Goal: Information Seeking & Learning: Learn about a topic

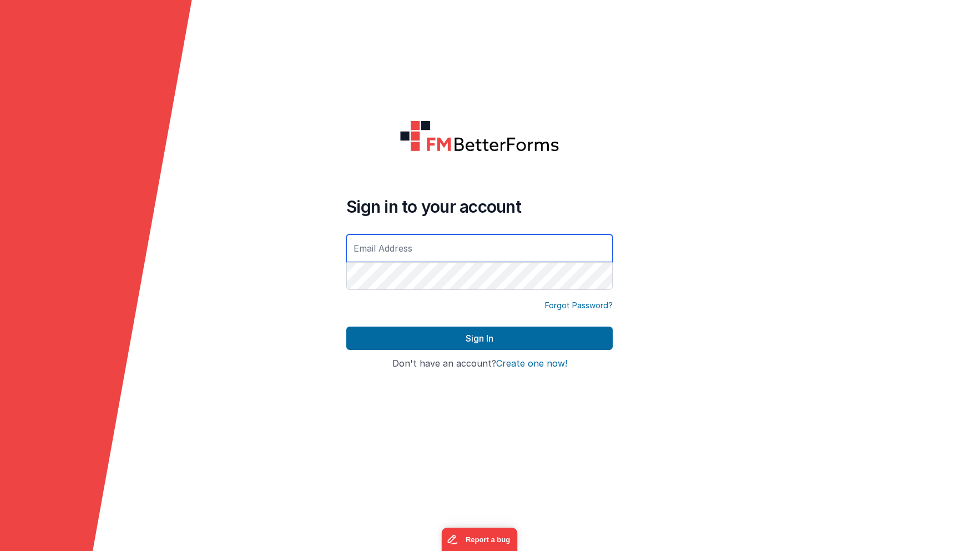
type input "[PERSON_NAME][EMAIL_ADDRESS][PERSON_NAME][DOMAIN_NAME]"
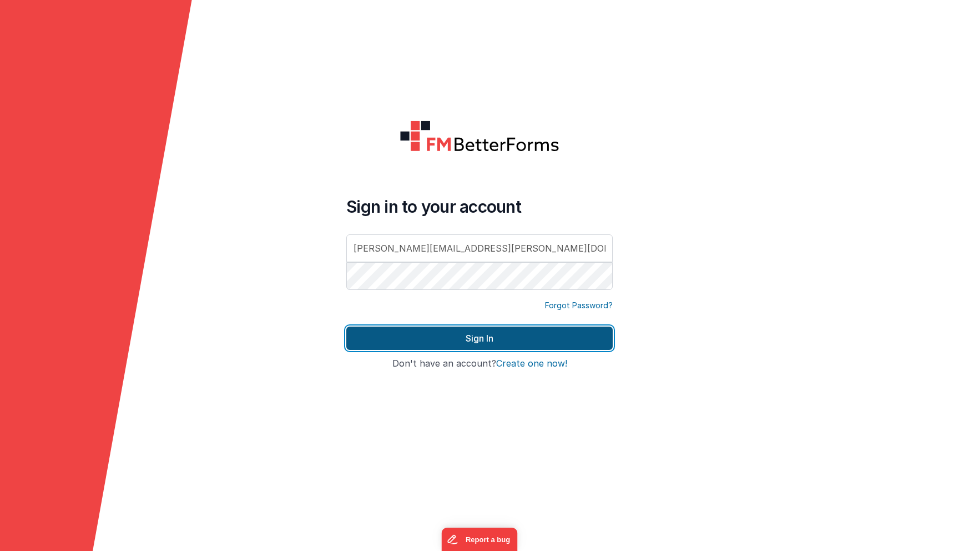
click at [477, 338] on button "Sign In" at bounding box center [479, 337] width 266 height 23
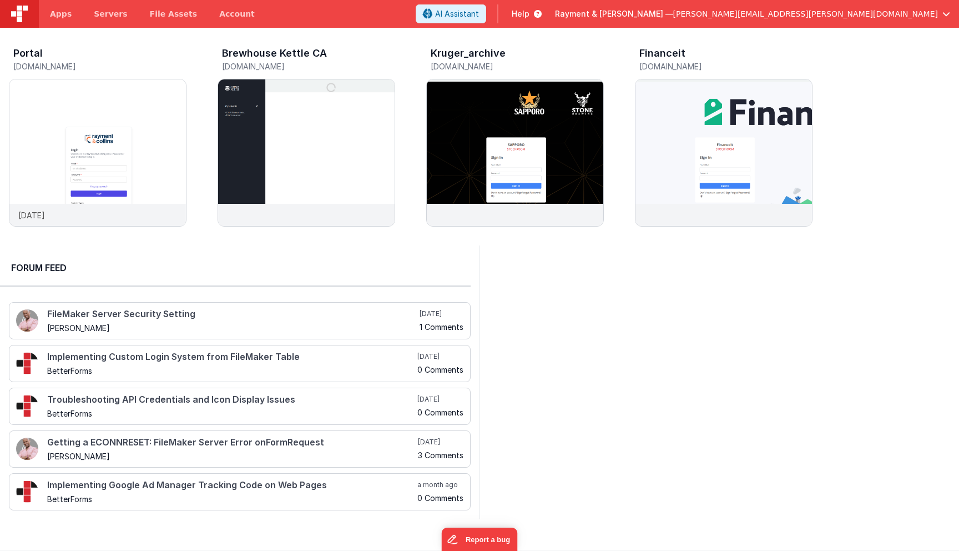
click at [530, 12] on span "Help" at bounding box center [521, 13] width 18 height 11
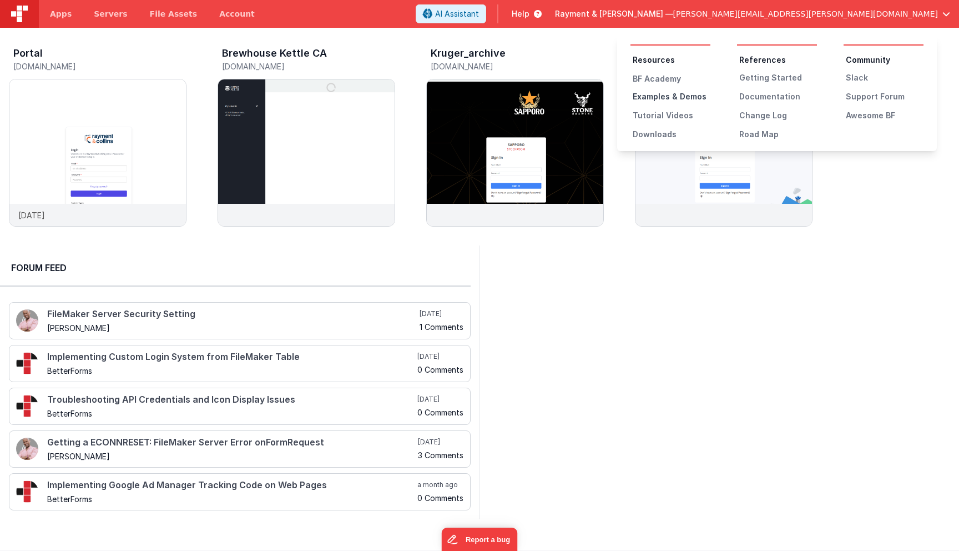
click at [654, 94] on div "Examples & Demos" at bounding box center [672, 96] width 78 height 11
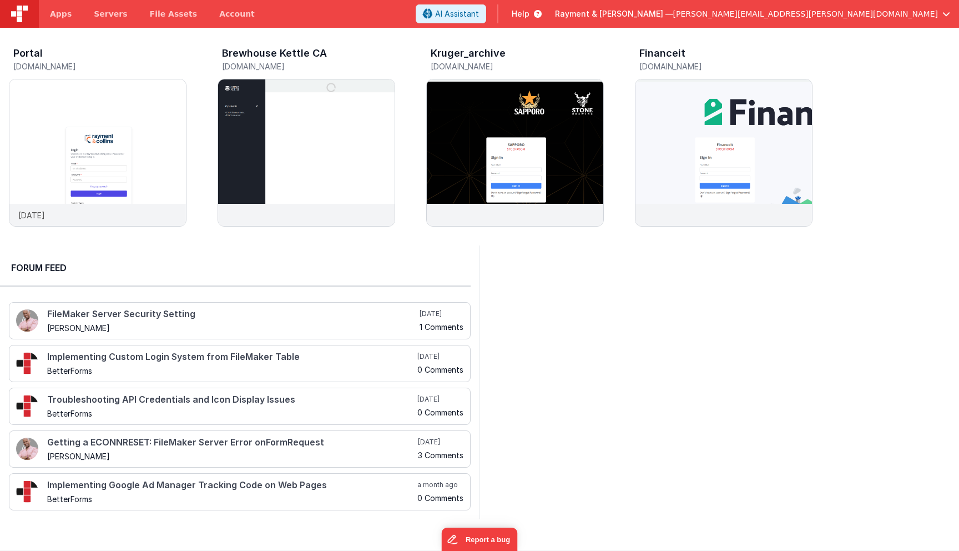
click at [542, 11] on icon at bounding box center [536, 13] width 12 height 11
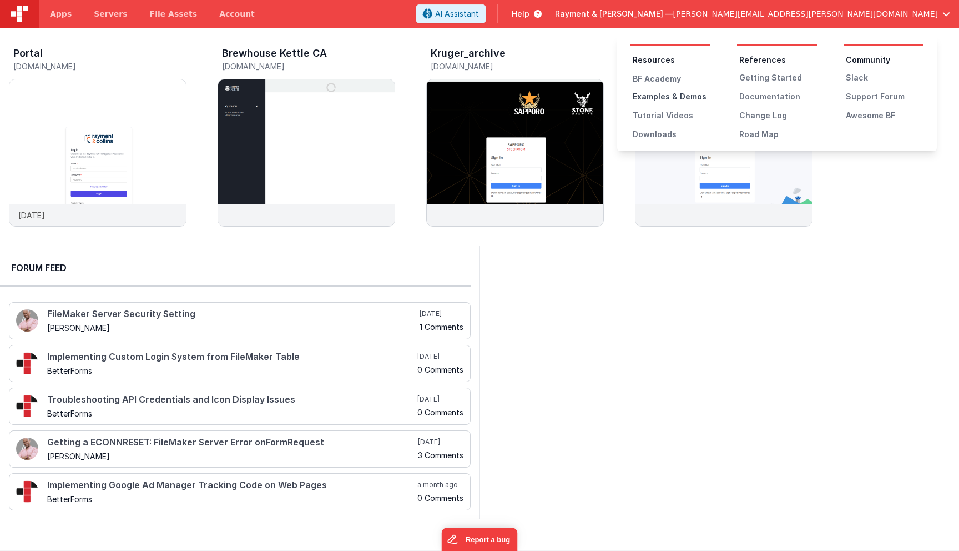
click at [659, 96] on div "Examples & Demos" at bounding box center [672, 96] width 78 height 11
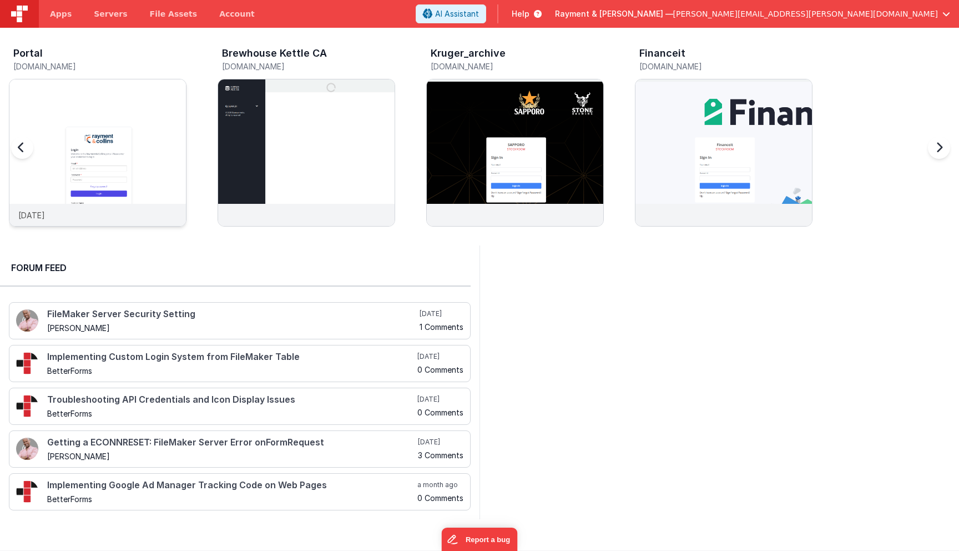
click at [91, 150] on img at bounding box center [97, 167] width 177 height 177
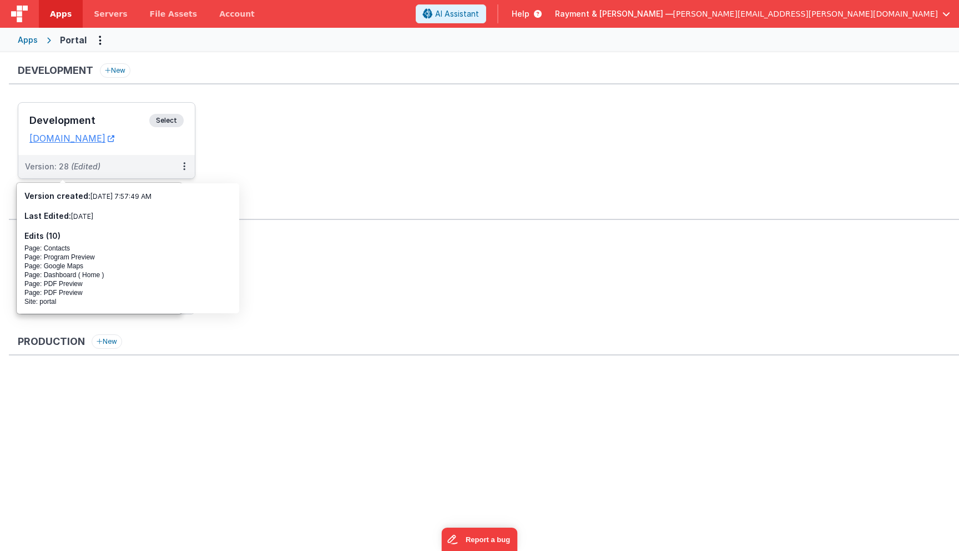
click at [129, 121] on h3 "Development" at bounding box center [89, 120] width 120 height 11
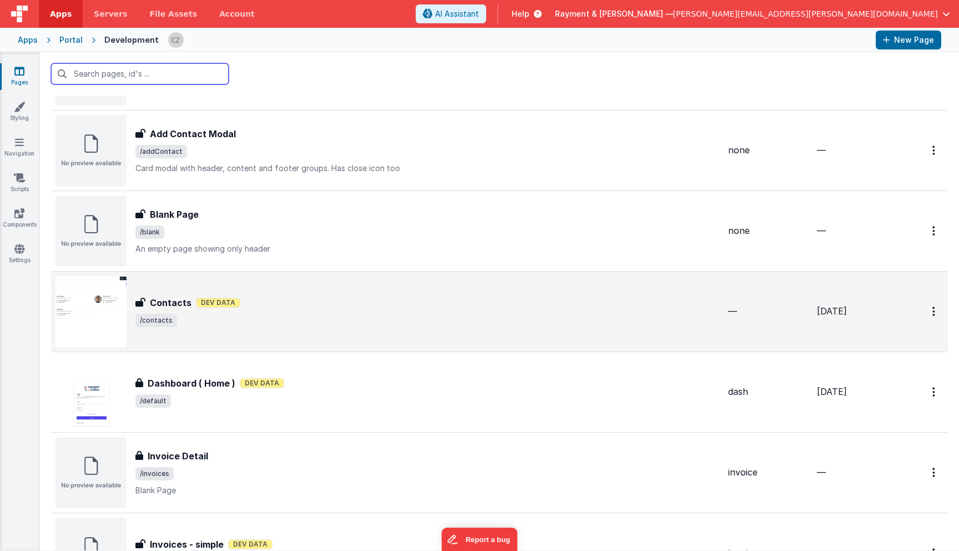
scroll to position [94, 0]
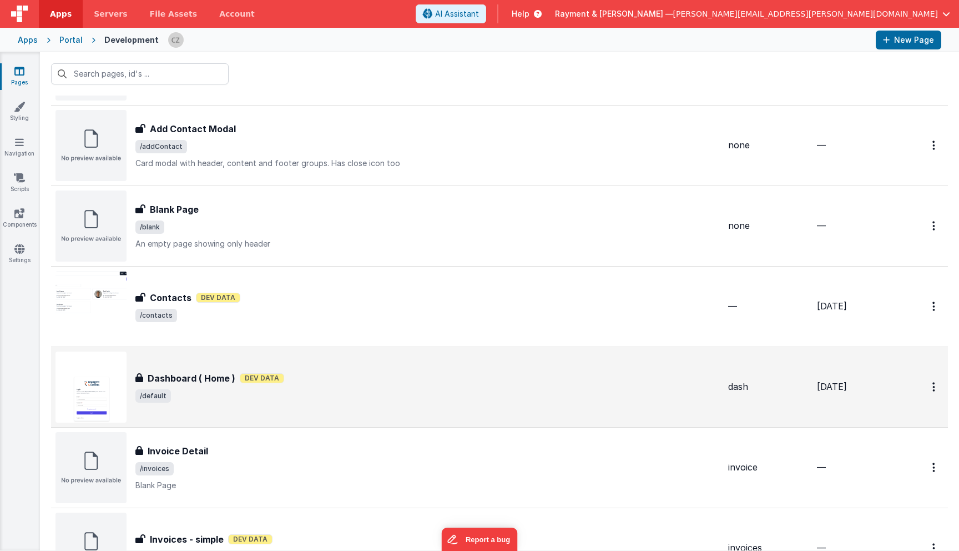
click at [386, 414] on div "Dashboard ( Home ) Dashboard ( Home ) Dev Data /default" at bounding box center [388, 386] width 664 height 71
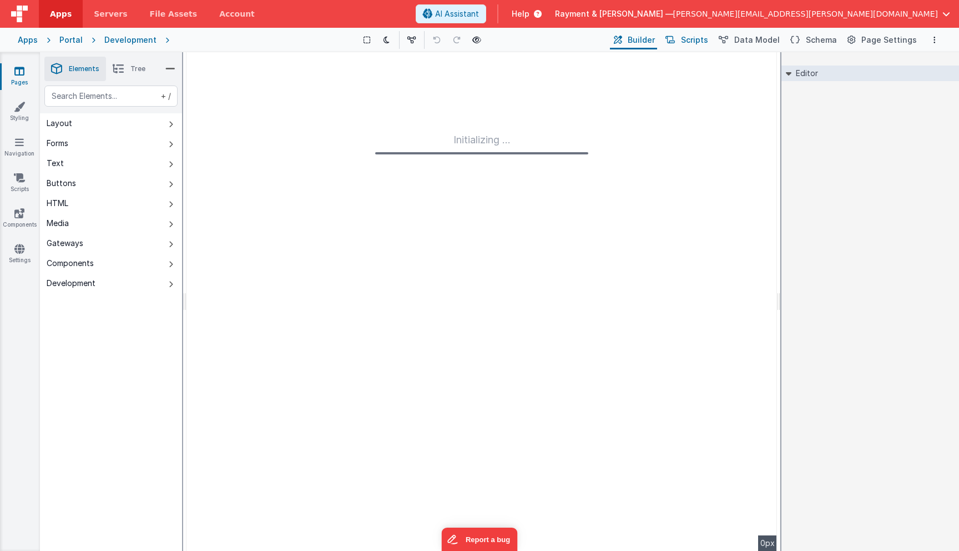
click at [706, 37] on span "Scripts" at bounding box center [694, 39] width 27 height 11
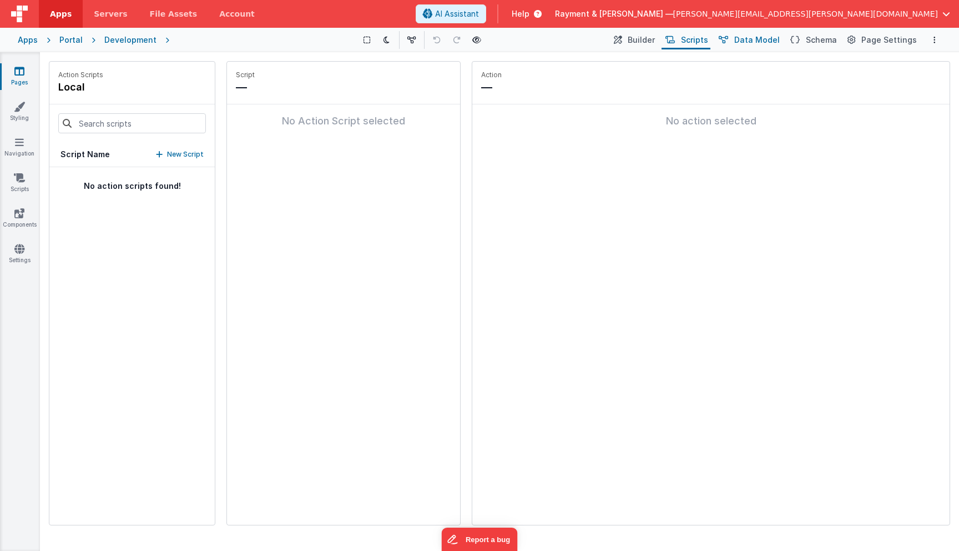
click at [755, 36] on span "Data Model" at bounding box center [757, 39] width 46 height 11
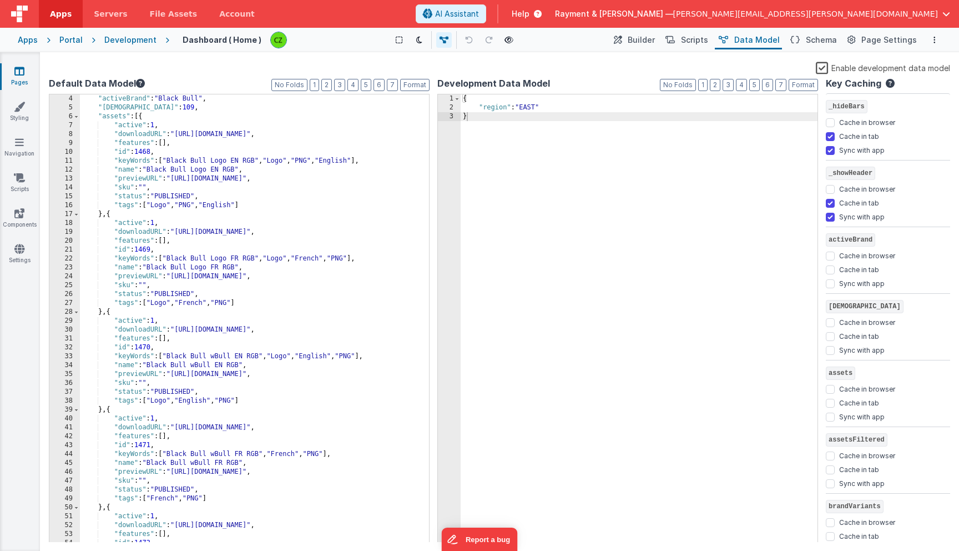
scroll to position [37, 0]
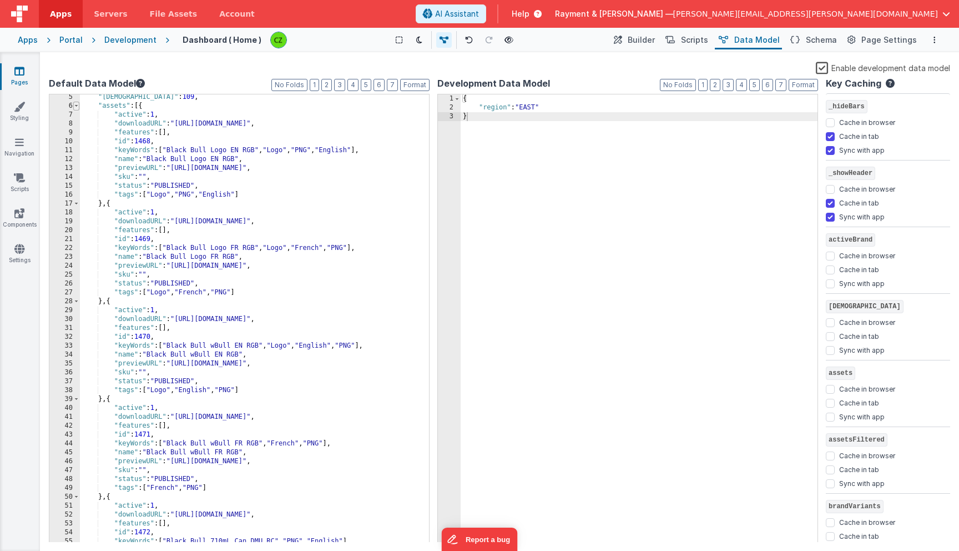
click at [74, 105] on span at bounding box center [76, 106] width 6 height 9
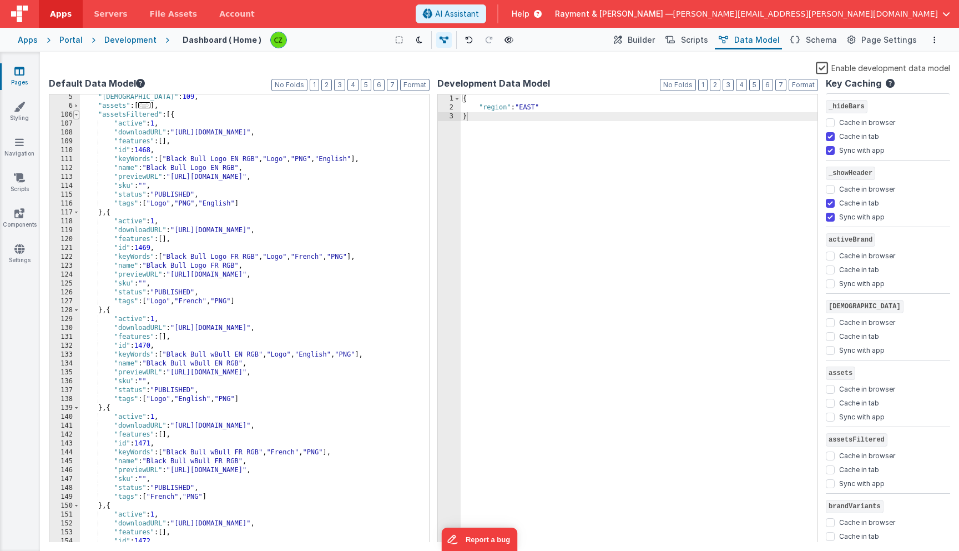
click at [77, 115] on span at bounding box center [76, 114] width 6 height 9
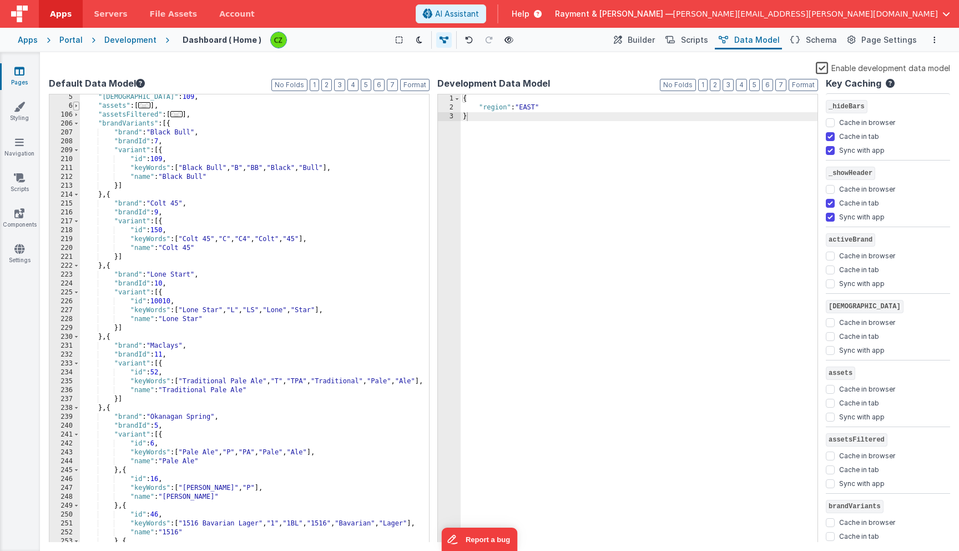
click at [76, 107] on span at bounding box center [76, 106] width 6 height 9
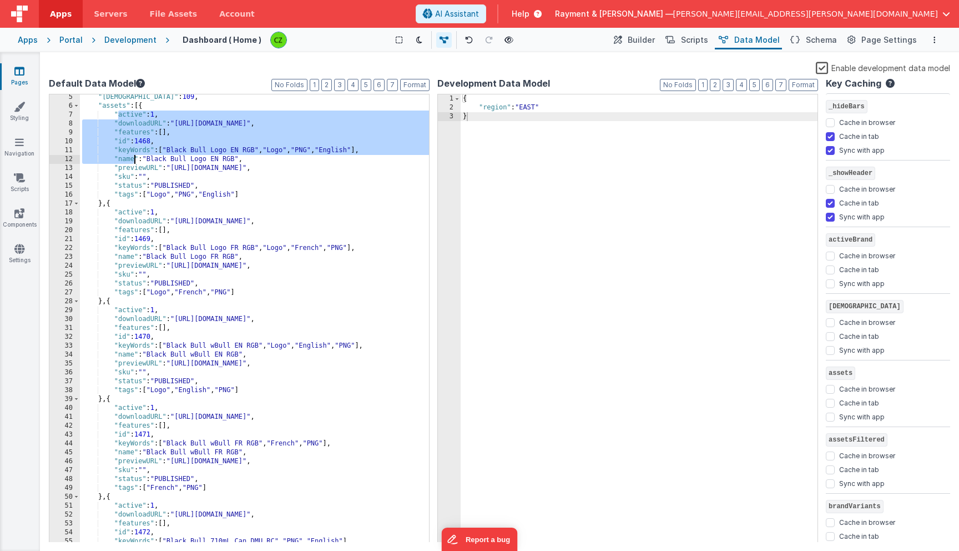
drag, startPoint x: 118, startPoint y: 118, endPoint x: 168, endPoint y: 159, distance: 64.7
click at [168, 160] on div ""activeVariantId" : 109 , "assets" : [{ "active" : 1 , "downloadURL" : "[URL][D…" at bounding box center [449, 326] width 738 height 466
click at [157, 153] on div ""activeVariantId" : 109 , "assets" : [{ "active" : 1 , "downloadURL" : "[URL][D…" at bounding box center [449, 326] width 738 height 466
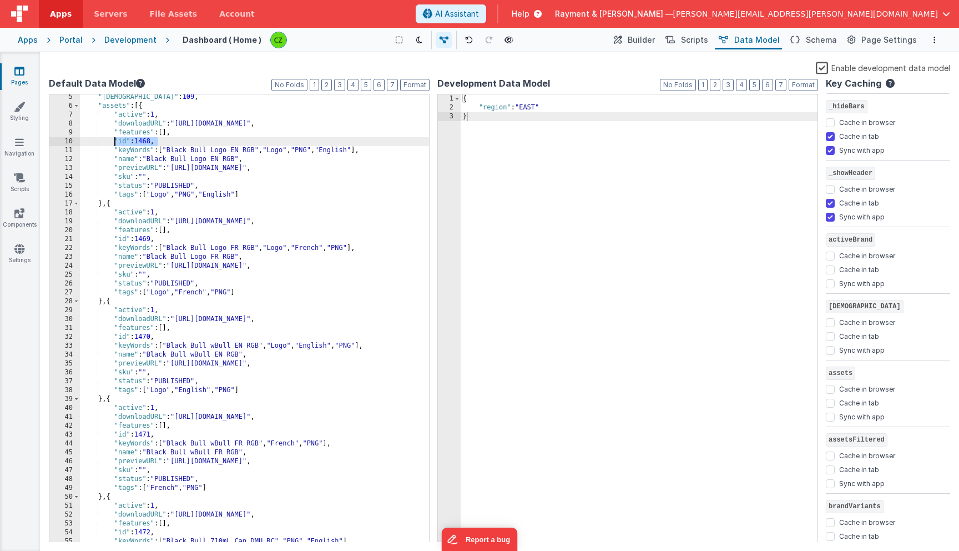
drag, startPoint x: 158, startPoint y: 142, endPoint x: 110, endPoint y: 142, distance: 48.3
click at [110, 142] on div ""activeVariantId" : 109 , "assets" : [{ "active" : 1 , "downloadURL" : "[URL][D…" at bounding box center [449, 326] width 738 height 466
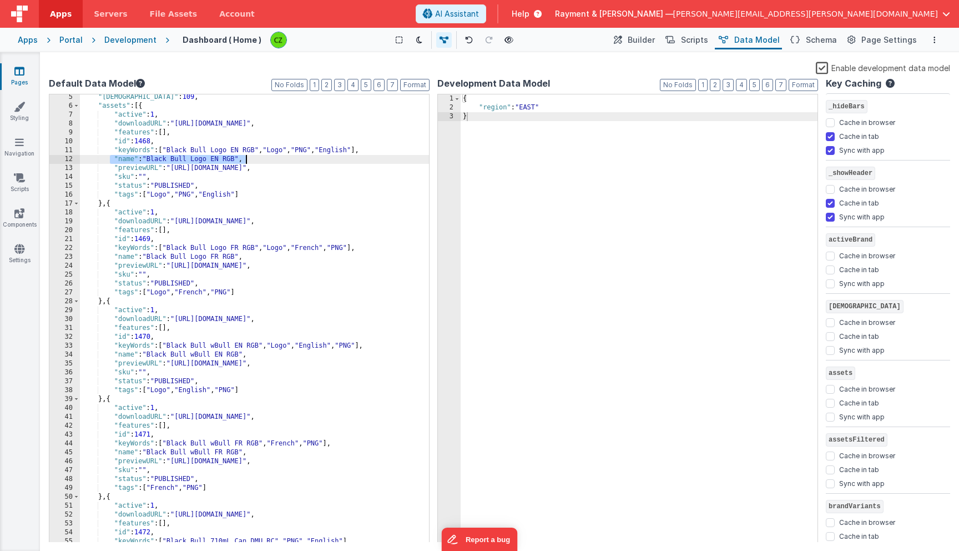
drag, startPoint x: 112, startPoint y: 157, endPoint x: 281, endPoint y: 152, distance: 169.4
click at [281, 154] on div ""activeVariantId" : 109 , "assets" : [{ "active" : 1 , "downloadURL" : "[URL][D…" at bounding box center [449, 326] width 738 height 466
click at [171, 178] on div ""activeVariantId" : 109 , "assets" : [{ "active" : 1 , "downloadURL" : "[URL][D…" at bounding box center [449, 326] width 738 height 466
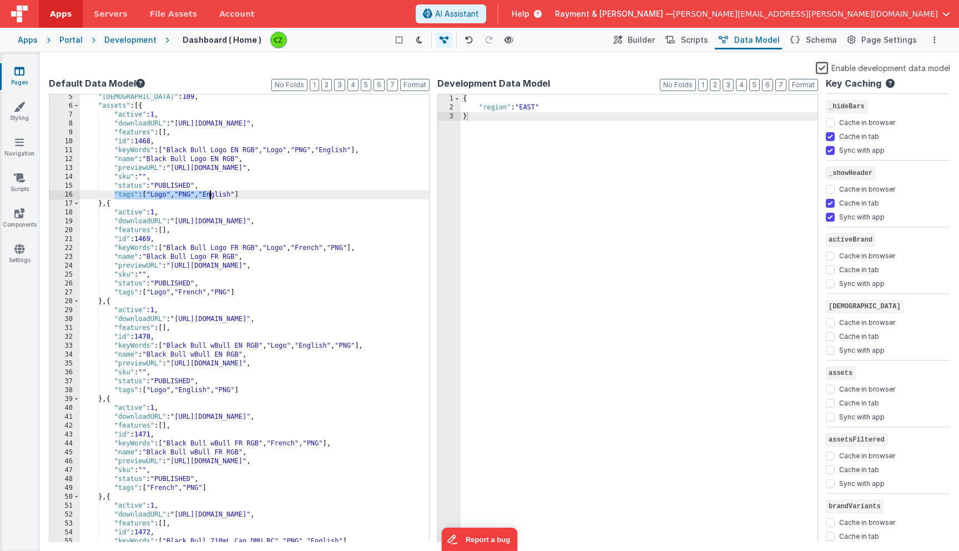
drag, startPoint x: 113, startPoint y: 196, endPoint x: 325, endPoint y: 196, distance: 212.6
click at [325, 197] on div ""activeVariantId" : 109 , "assets" : [{ "active" : 1 , "downloadURL" : "[URL][D…" at bounding box center [449, 326] width 738 height 466
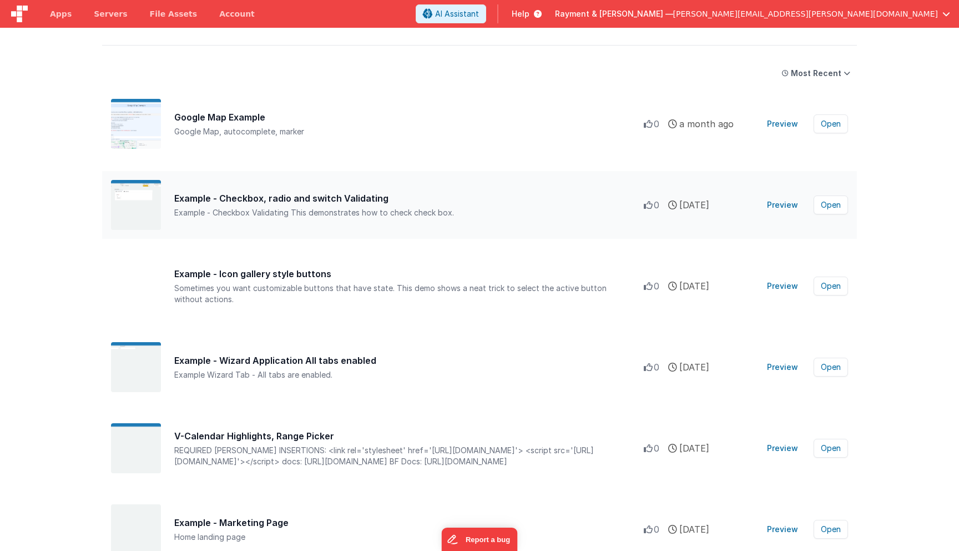
scroll to position [430, 0]
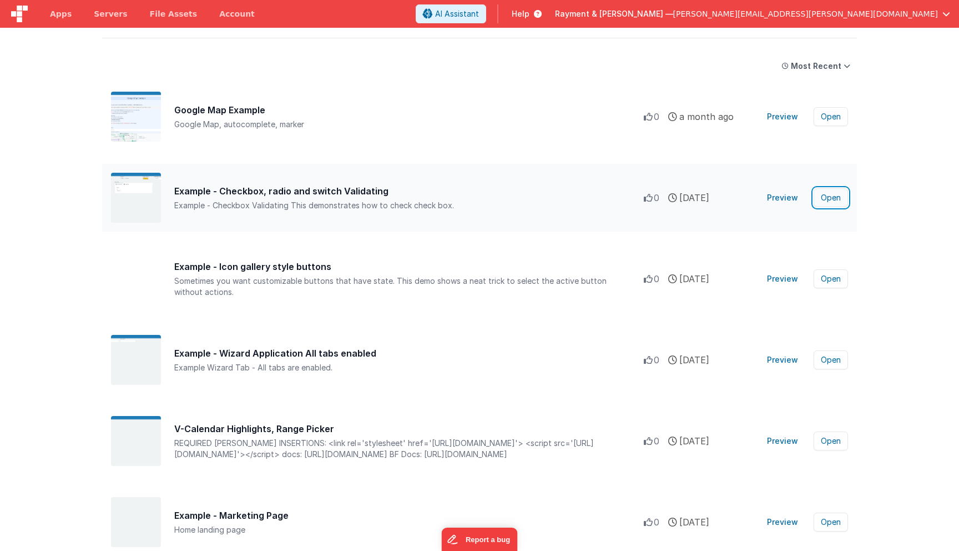
click at [834, 195] on button "Open" at bounding box center [831, 197] width 34 height 19
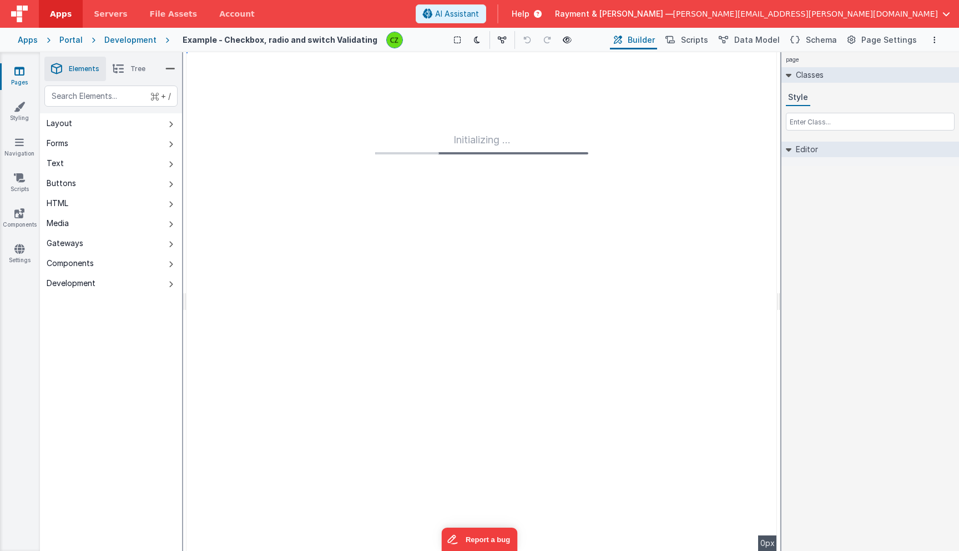
click at [583, 37] on div "Show Group Outlines Toggle Dark Mode Toggle Dev Data Preview Page cmd + b" at bounding box center [510, 40] width 196 height 18
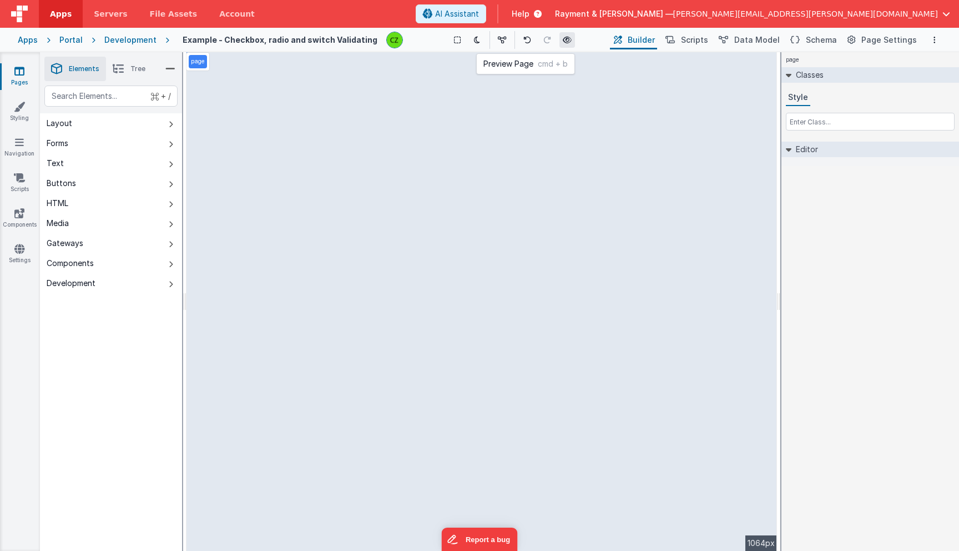
click at [566, 39] on icon at bounding box center [567, 40] width 9 height 8
click at [700, 43] on span "Scripts" at bounding box center [694, 39] width 27 height 11
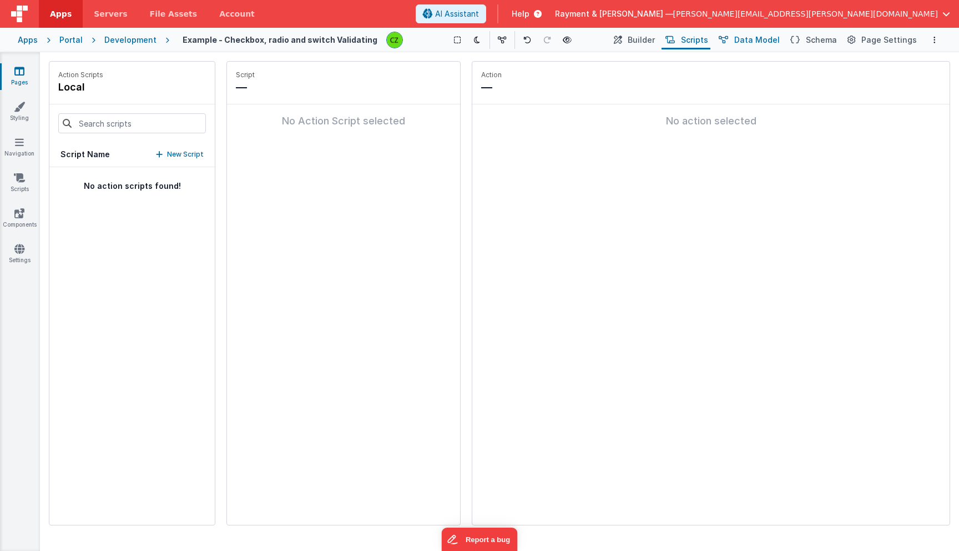
click at [759, 42] on span "Data Model" at bounding box center [757, 39] width 46 height 11
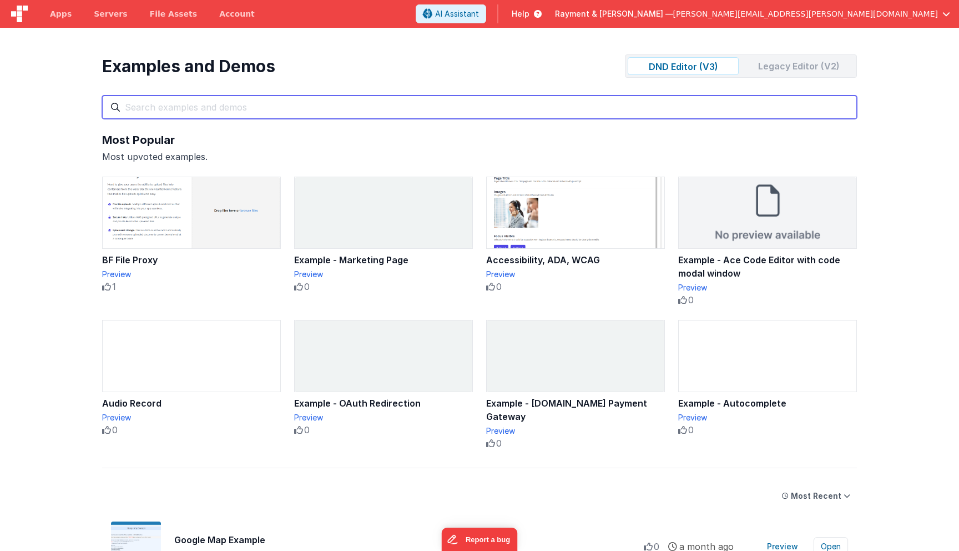
click at [303, 113] on input "text" at bounding box center [479, 106] width 755 height 23
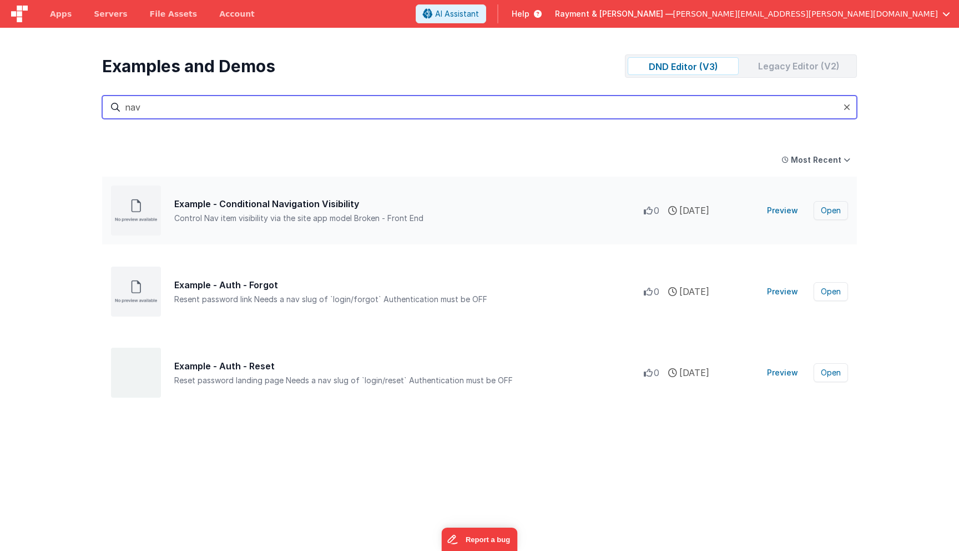
type input "nav"
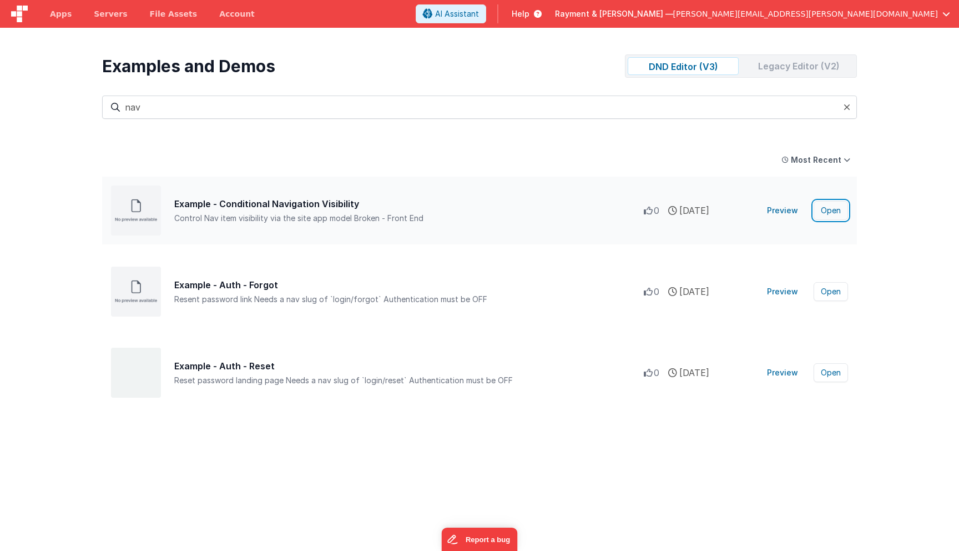
click at [833, 213] on button "Open" at bounding box center [831, 210] width 34 height 19
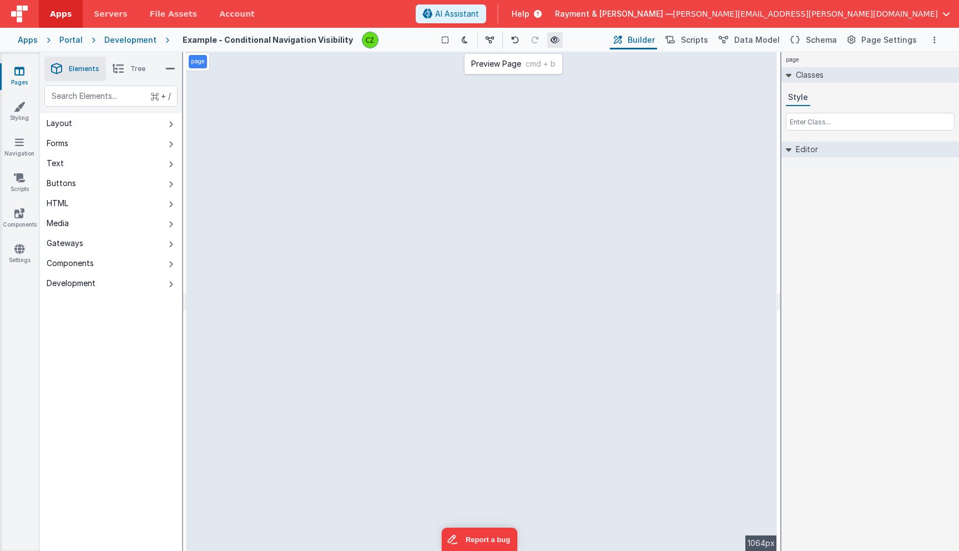
click at [551, 38] on icon at bounding box center [555, 40] width 9 height 8
click at [542, 16] on icon at bounding box center [536, 13] width 12 height 11
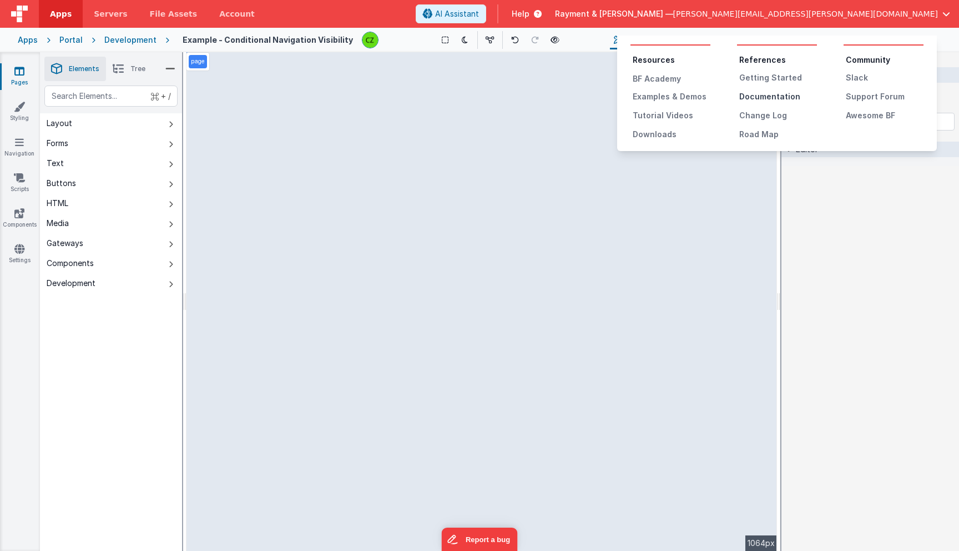
click at [770, 93] on div "Documentation" at bounding box center [778, 96] width 78 height 11
